Goal: Navigation & Orientation: Find specific page/section

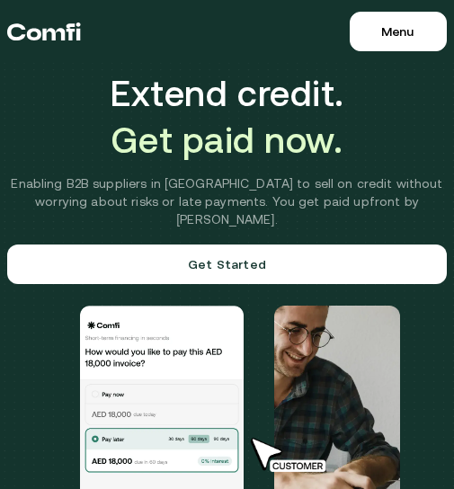
click at [401, 27] on span "Menu" at bounding box center [397, 31] width 32 height 14
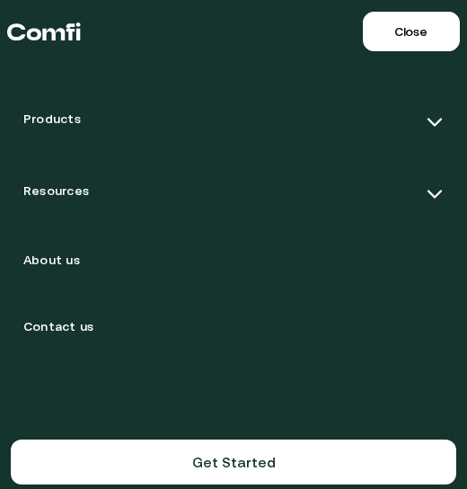
click at [432, 122] on img at bounding box center [435, 122] width 18 height 18
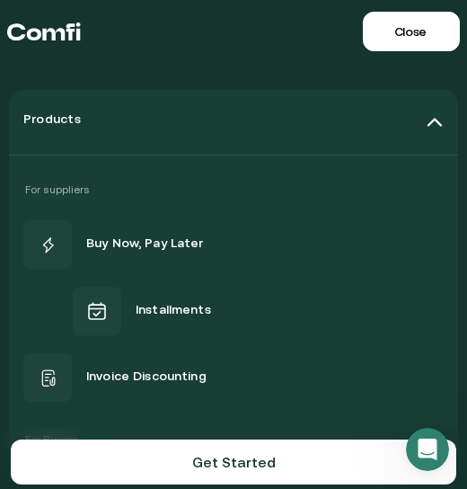
click at [426, 117] on img at bounding box center [435, 122] width 18 height 18
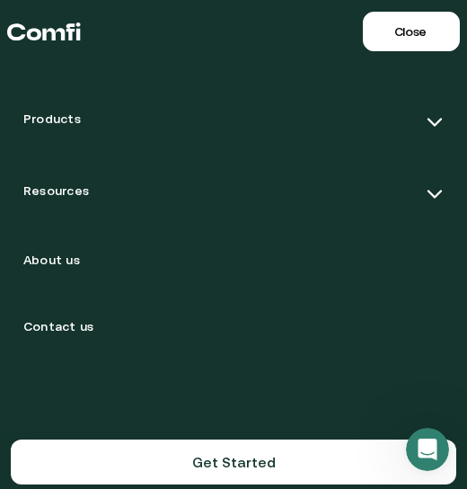
click at [260, 112] on div "Products" at bounding box center [233, 122] width 449 height 65
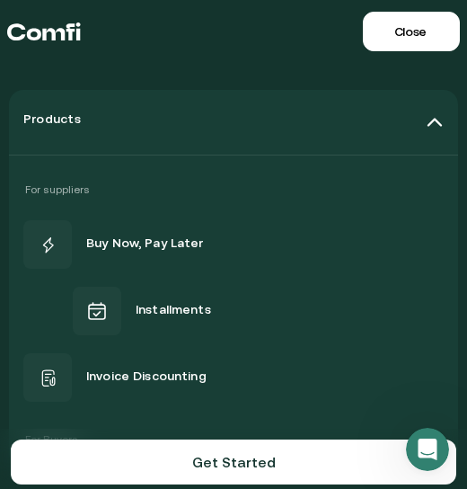
click at [260, 112] on div "Products" at bounding box center [233, 122] width 449 height 65
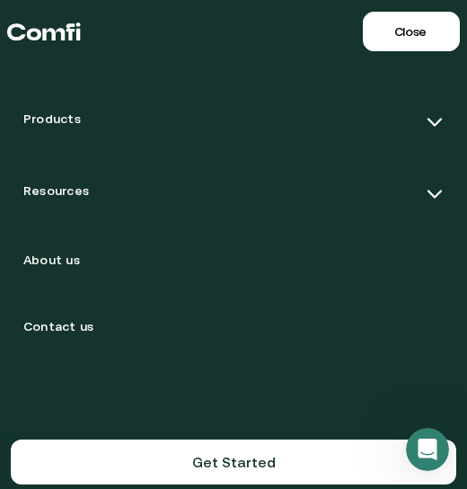
click at [260, 112] on div "Products" at bounding box center [233, 122] width 449 height 65
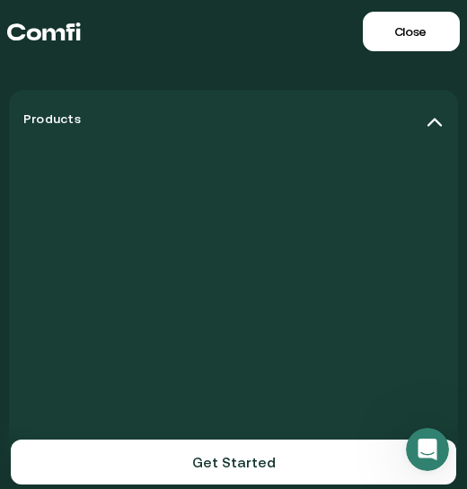
click at [260, 112] on div "Products" at bounding box center [233, 122] width 449 height 65
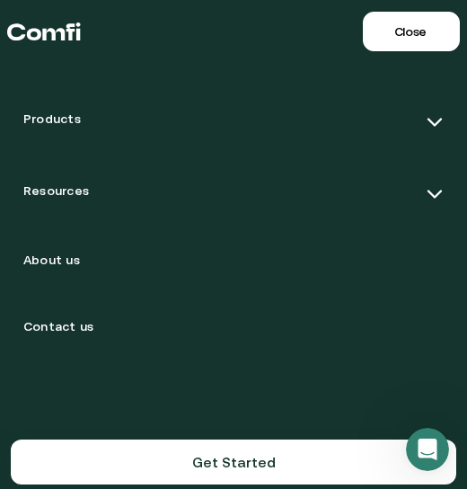
click at [56, 120] on span "Products" at bounding box center [52, 122] width 58 height 22
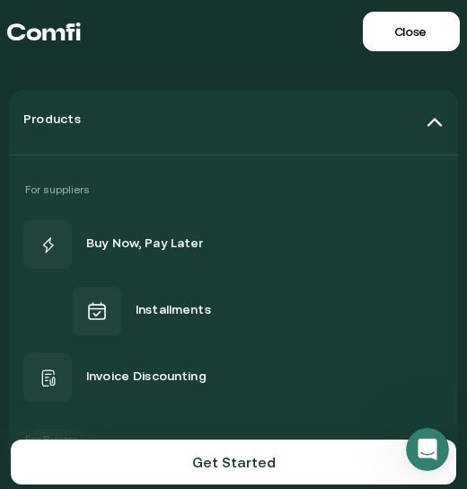
click at [56, 120] on span "Products" at bounding box center [52, 122] width 58 height 22
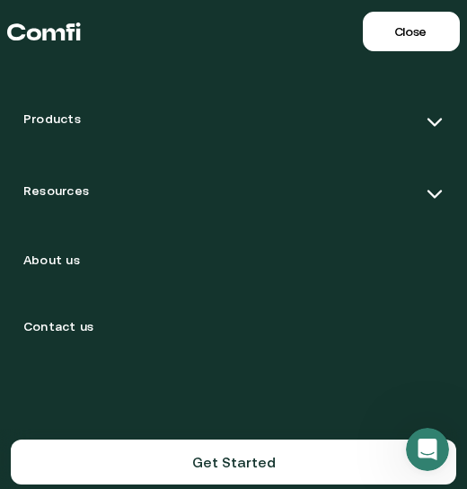
click at [439, 121] on img at bounding box center [435, 122] width 18 height 18
